Goal: Task Accomplishment & Management: Manage account settings

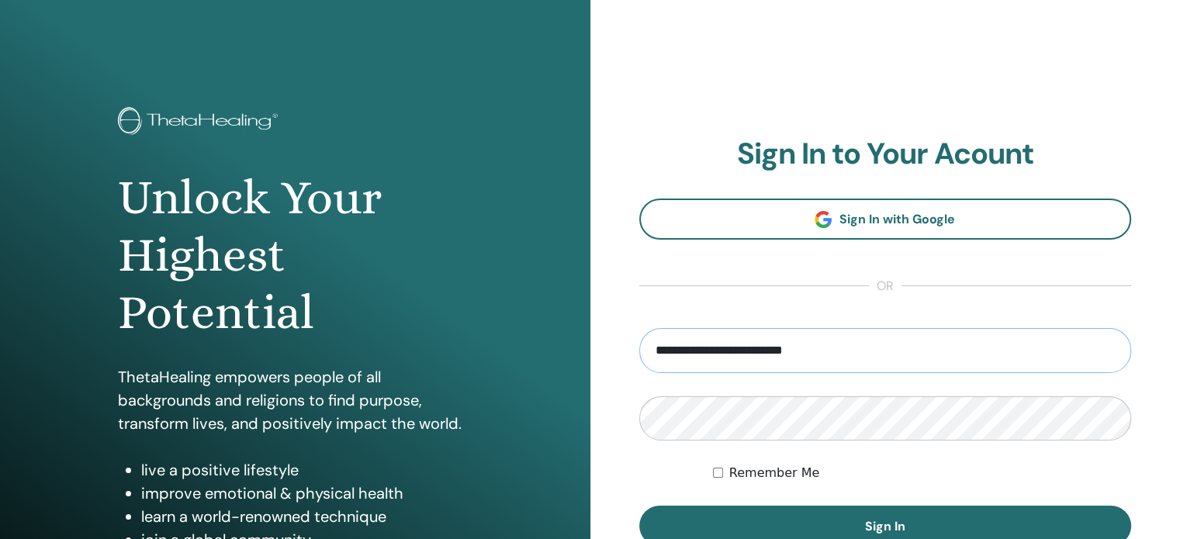
click at [834, 348] on input "**********" at bounding box center [885, 350] width 493 height 45
type input "**********"
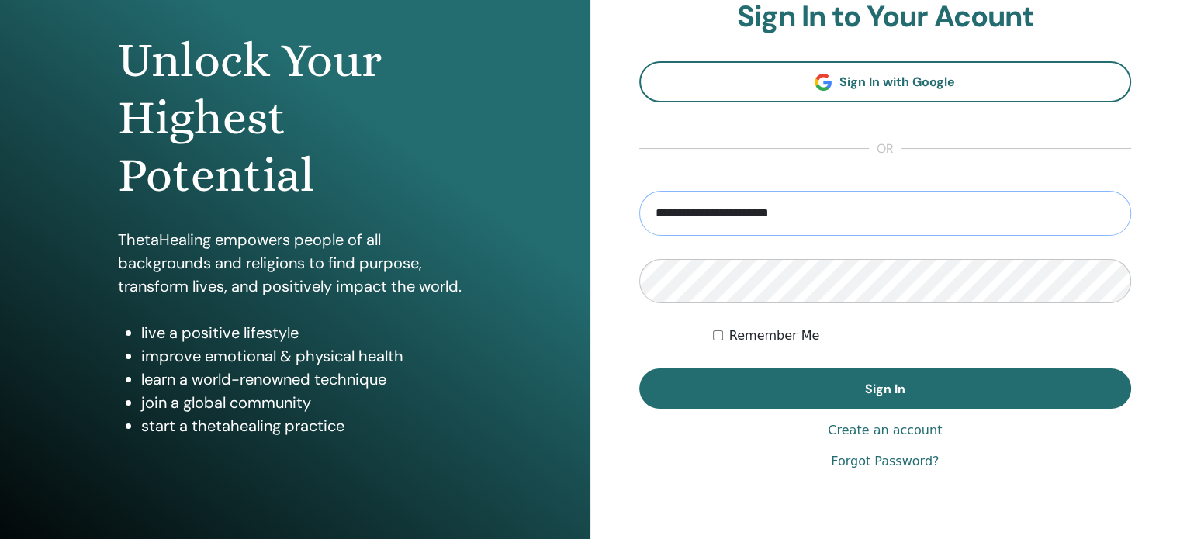
scroll to position [155, 0]
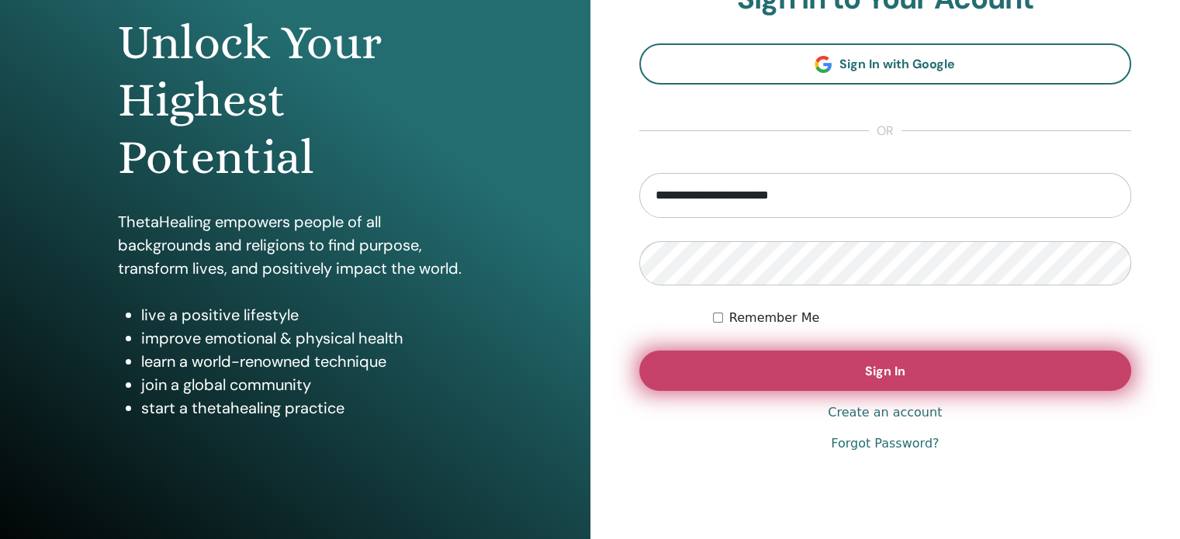
click at [924, 372] on button "Sign In" at bounding box center [885, 371] width 493 height 40
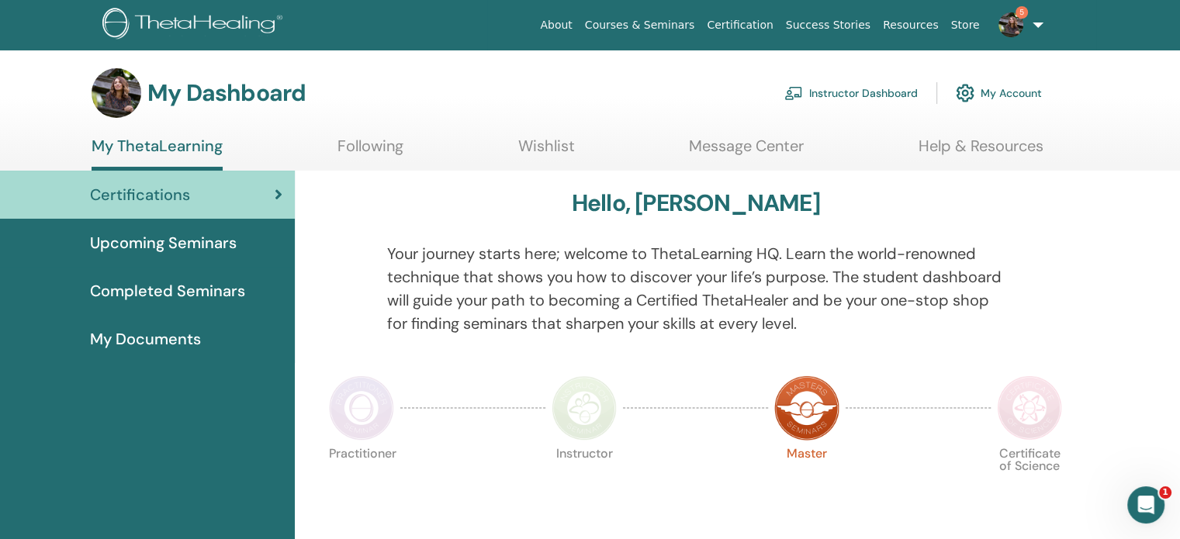
click at [905, 91] on link "Instructor Dashboard" at bounding box center [850, 93] width 133 height 34
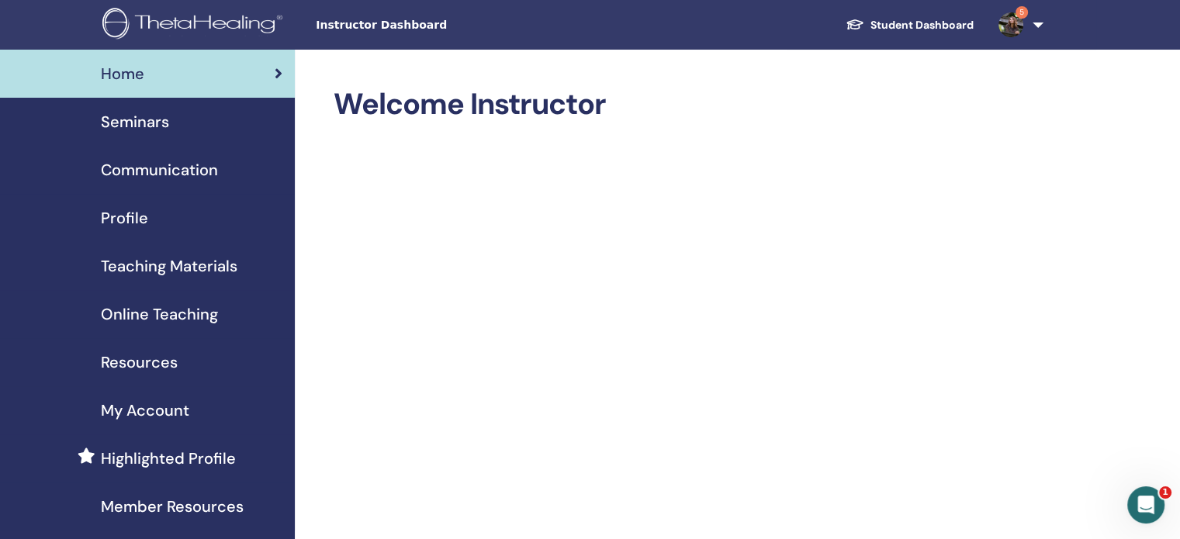
click at [1012, 21] on img at bounding box center [1010, 24] width 25 height 25
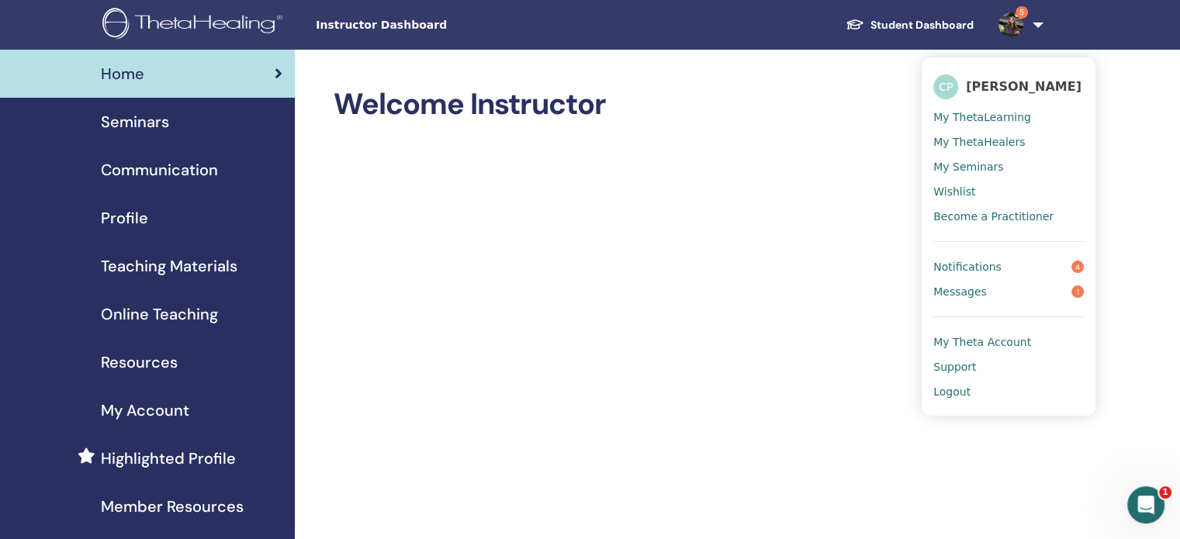
click at [998, 269] on link "Notifications 4" at bounding box center [1008, 266] width 151 height 25
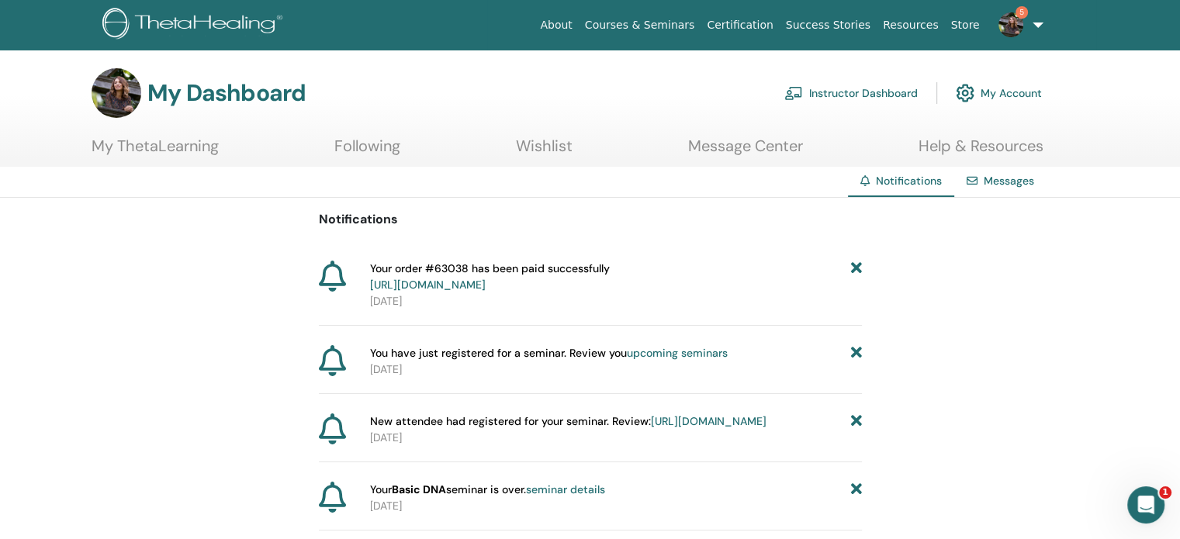
click at [711, 371] on p "2025-09-30" at bounding box center [616, 370] width 492 height 16
click at [1019, 17] on span "5" at bounding box center [1022, 12] width 12 height 12
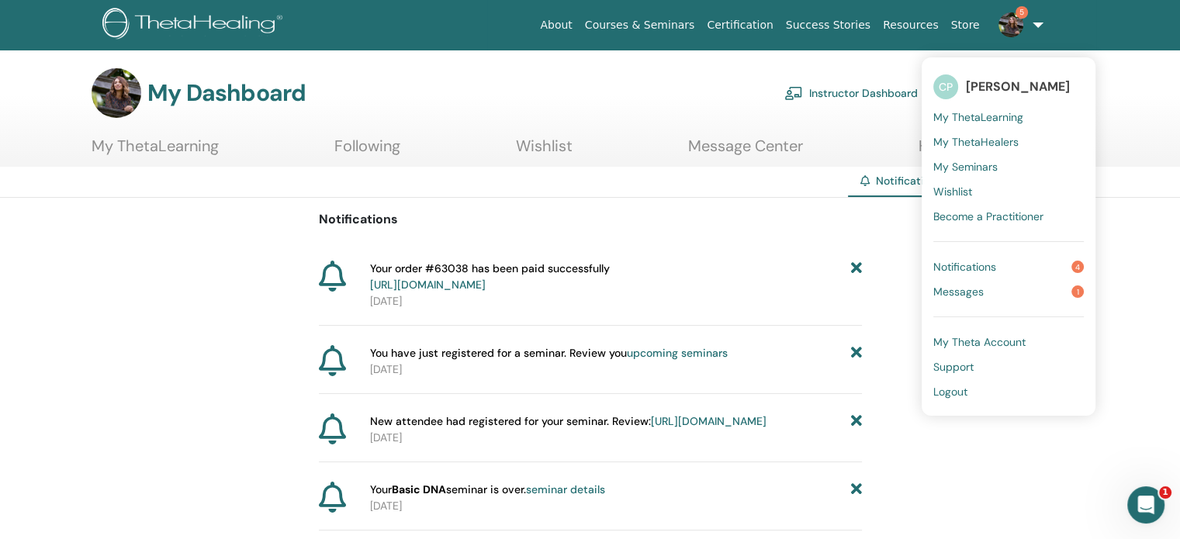
click at [974, 290] on span "Messages" at bounding box center [958, 292] width 50 height 14
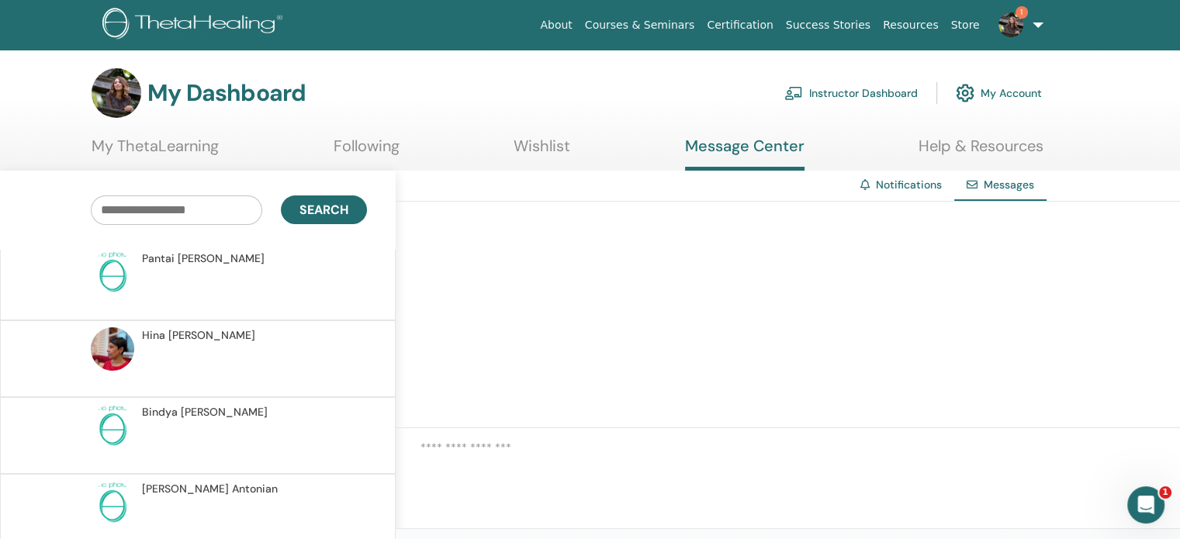
scroll to position [233, 0]
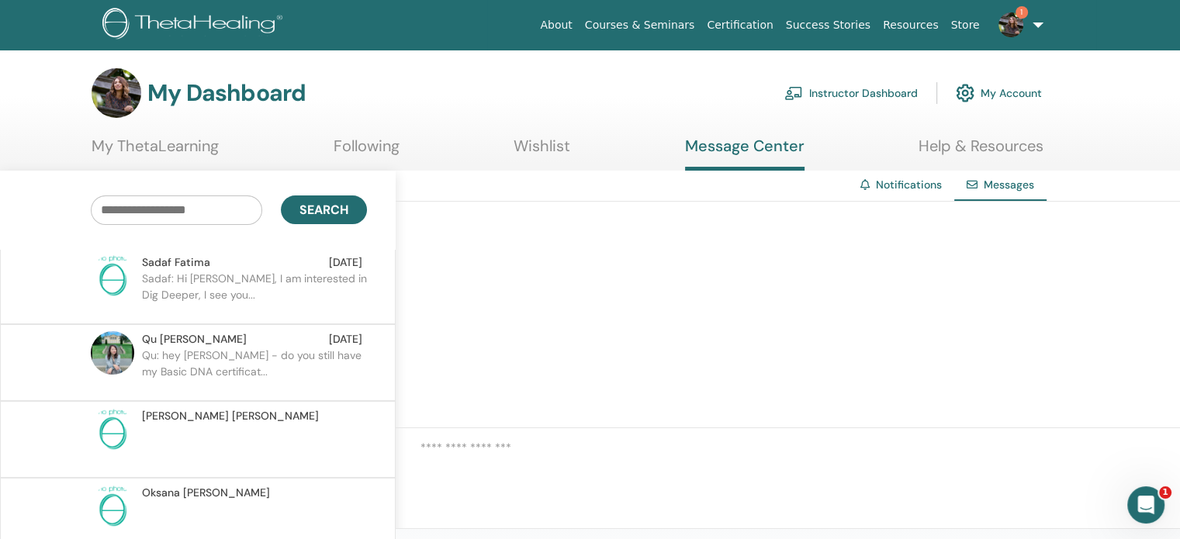
click at [273, 360] on p "Qu: hey Cristina - do you still have my Basic DNA certificat..." at bounding box center [254, 371] width 225 height 47
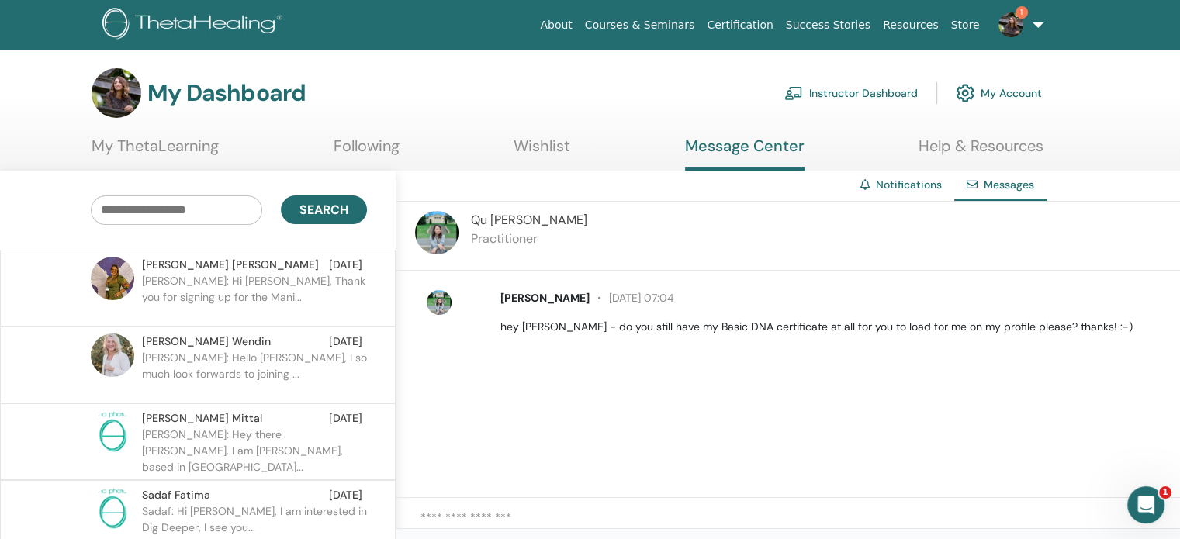
click at [275, 307] on p "Juliana: Hi Cristina, Thank you for signing up for the Mani..." at bounding box center [254, 296] width 225 height 47
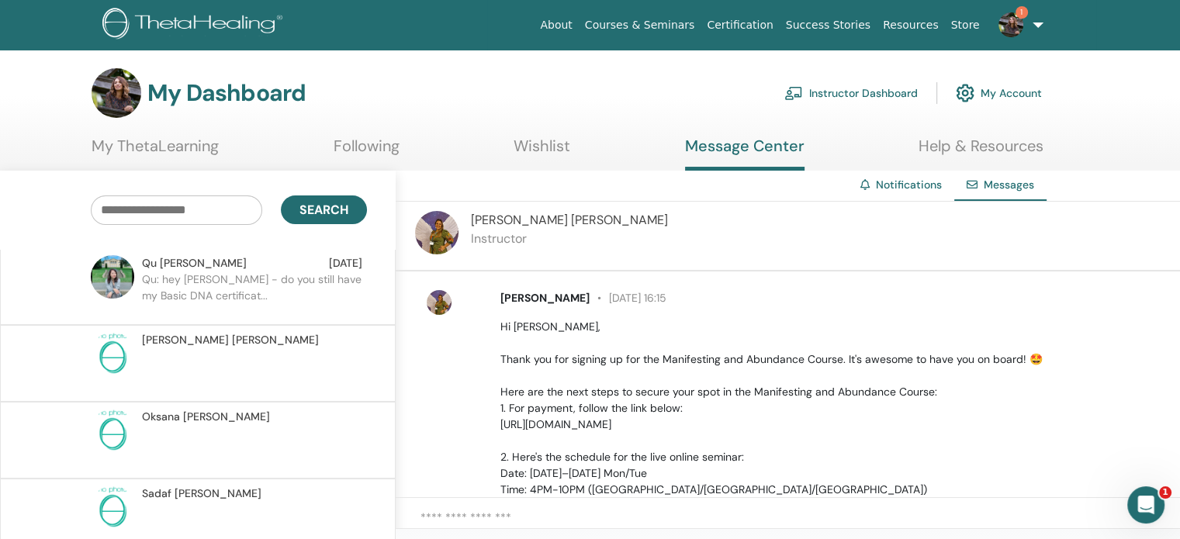
scroll to position [310, 0]
click at [270, 294] on p "Qu: hey Cristina - do you still have my Basic DNA certificat..." at bounding box center [254, 293] width 225 height 47
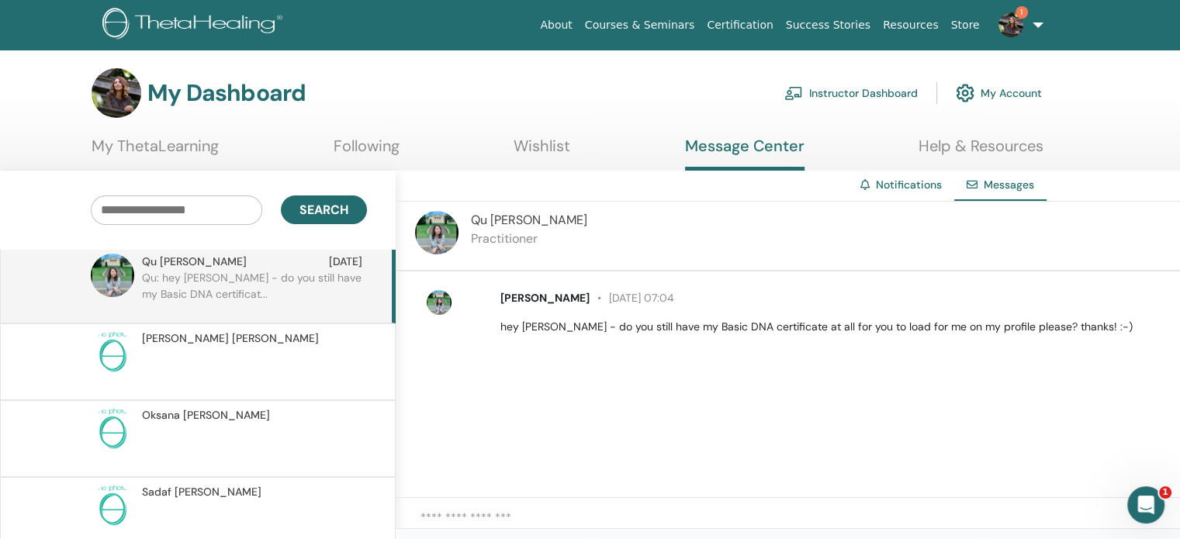
click at [502, 220] on span "Qu Chen" at bounding box center [529, 220] width 116 height 16
click at [421, 229] on img at bounding box center [436, 232] width 43 height 43
click at [439, 232] on img at bounding box center [436, 232] width 43 height 43
click at [520, 295] on span "Qu Chen" at bounding box center [544, 298] width 89 height 14
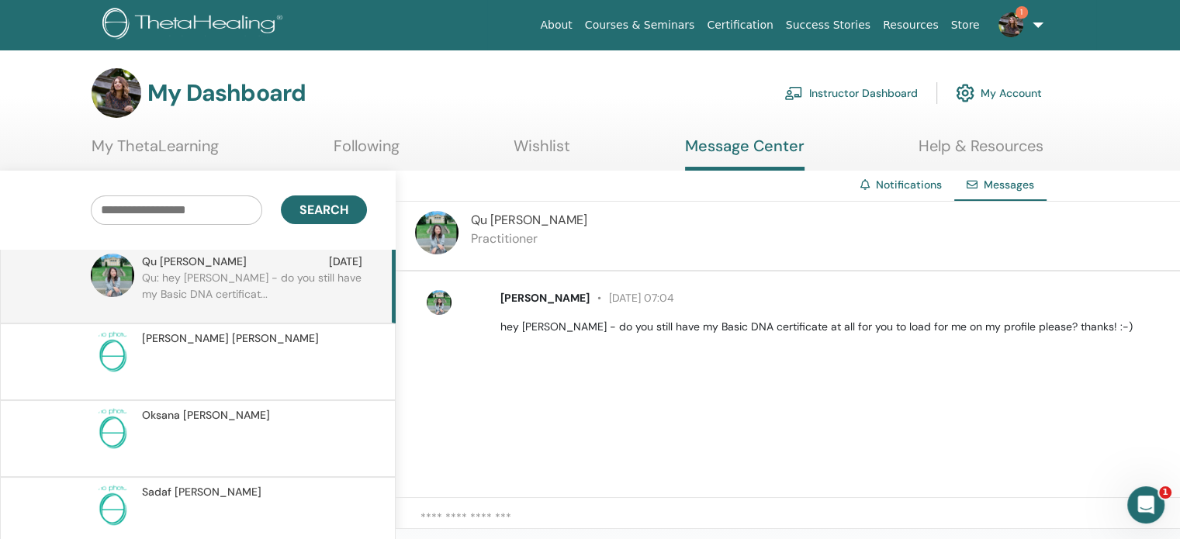
click at [520, 294] on span "Qu Chen" at bounding box center [544, 298] width 89 height 14
click at [209, 148] on link "My ThetaLearning" at bounding box center [155, 152] width 127 height 30
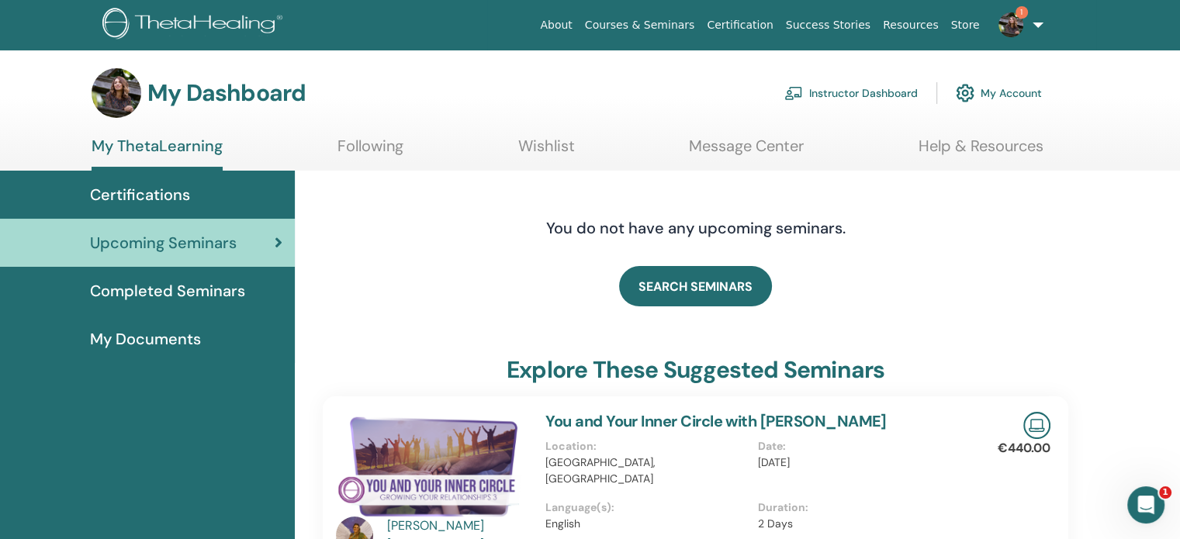
click at [1008, 91] on link "My Account" at bounding box center [999, 93] width 86 height 34
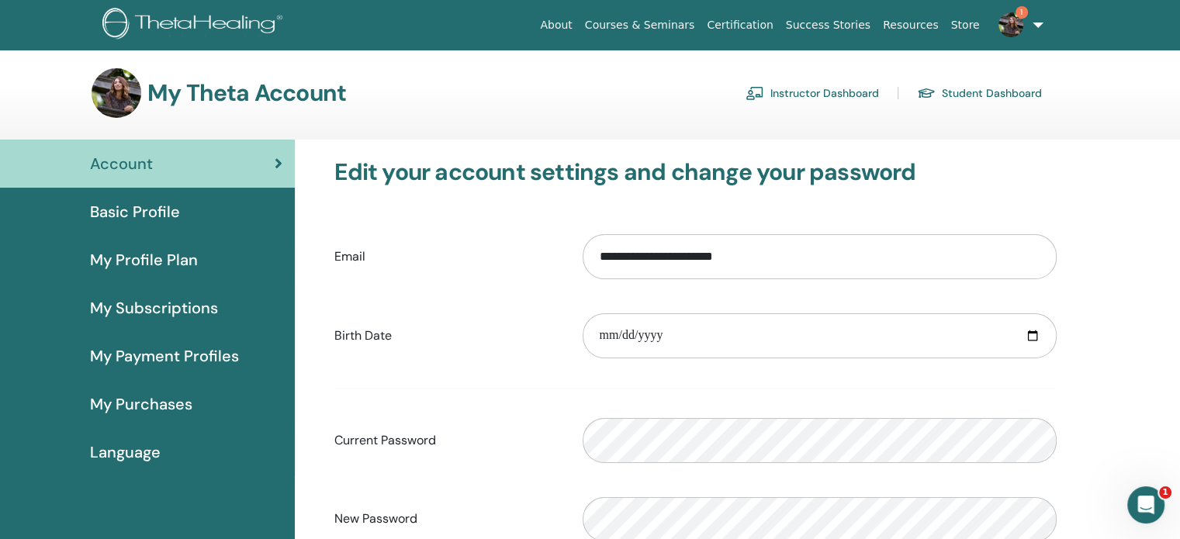
click at [143, 407] on span "My Purchases" at bounding box center [141, 404] width 102 height 23
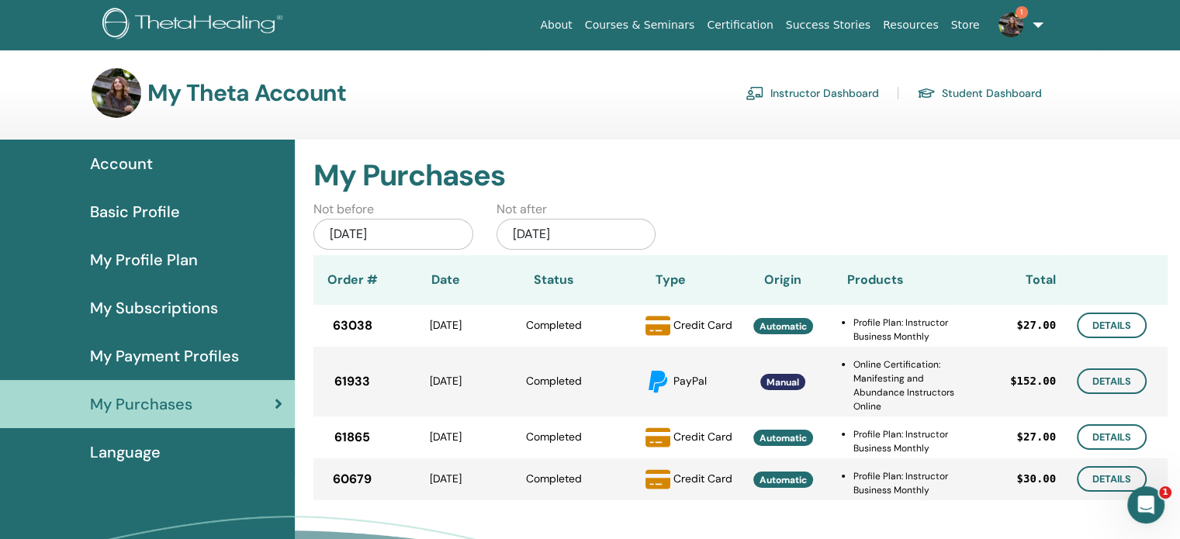
click at [766, 328] on span "Automatic" at bounding box center [782, 326] width 47 height 12
click at [1114, 324] on link "Details" at bounding box center [1112, 326] width 70 height 26
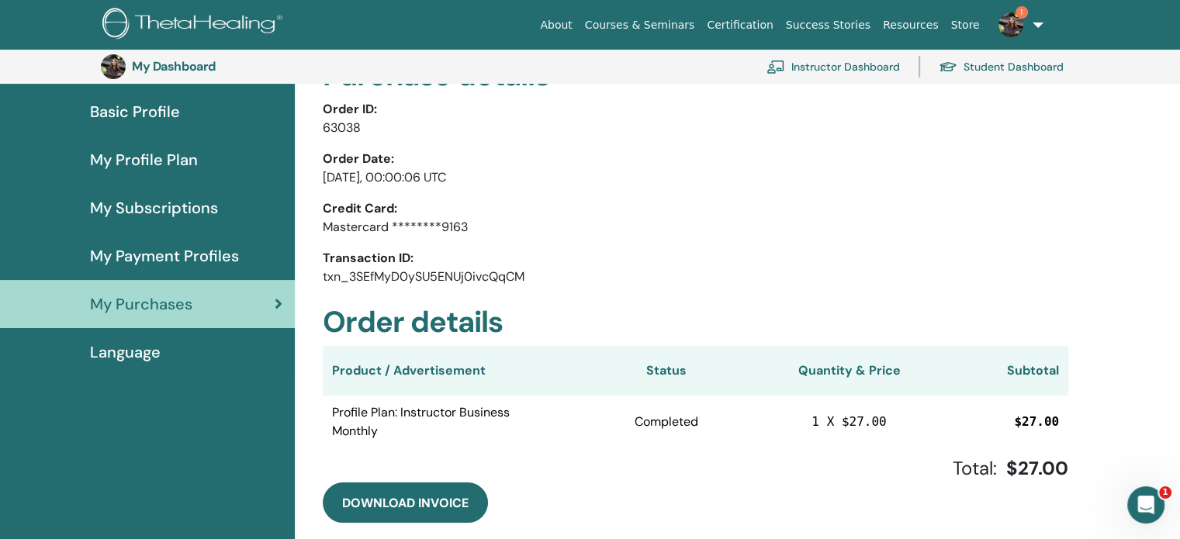
scroll to position [112, 0]
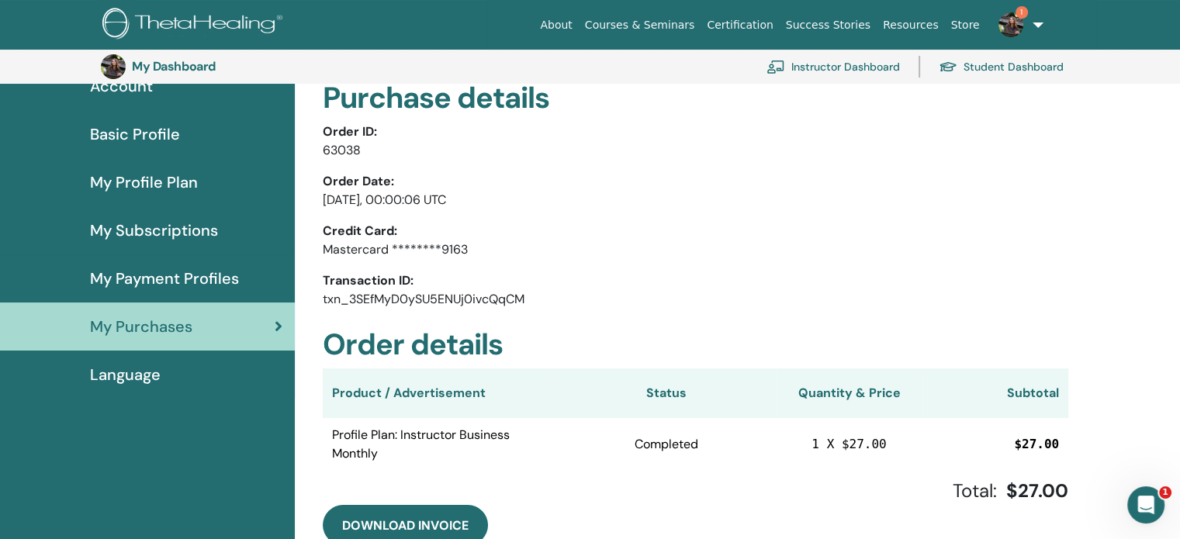
click at [151, 181] on span "My Profile Plan" at bounding box center [144, 182] width 108 height 23
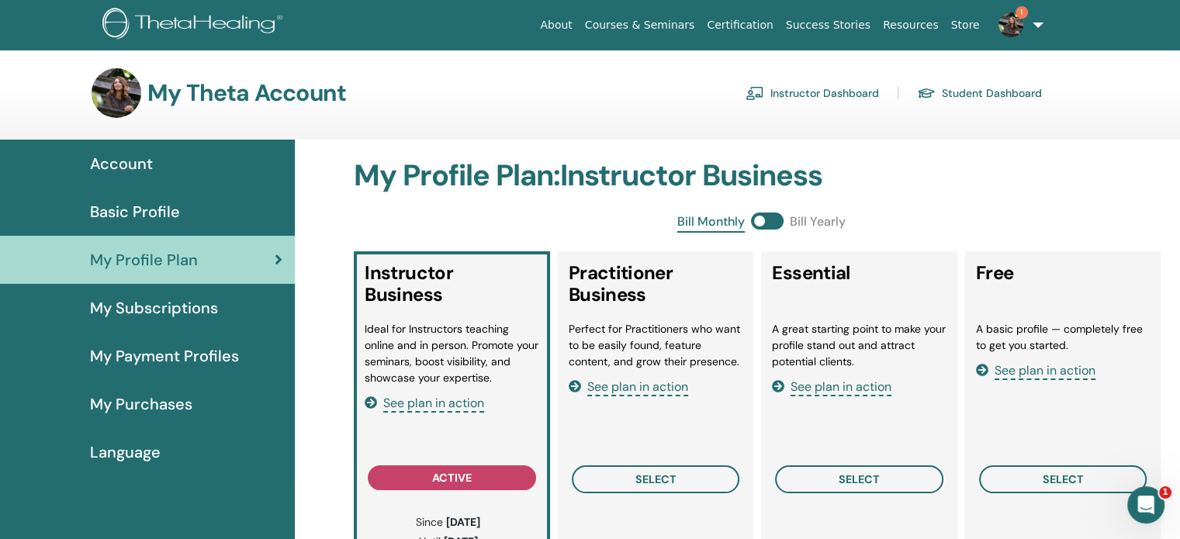
click at [142, 158] on span "Account" at bounding box center [121, 163] width 63 height 23
